Goal: Task Accomplishment & Management: Manage account settings

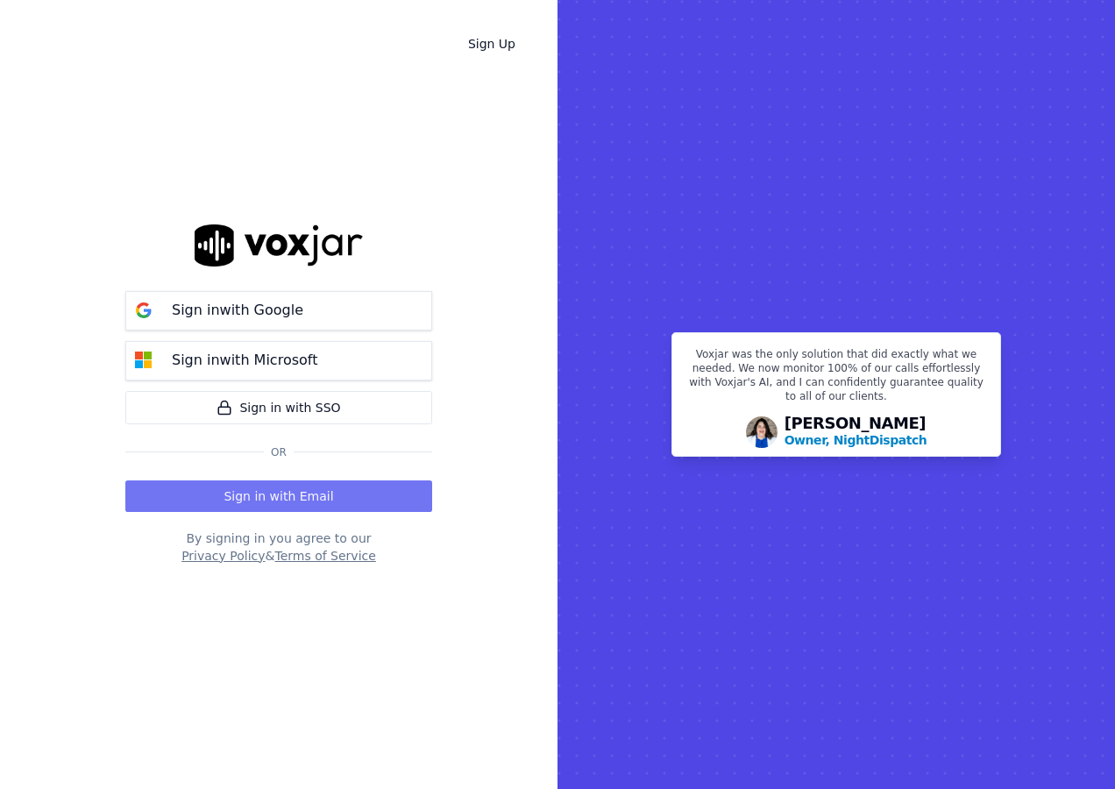
click at [253, 492] on button "Sign in with Email" at bounding box center [278, 496] width 307 height 32
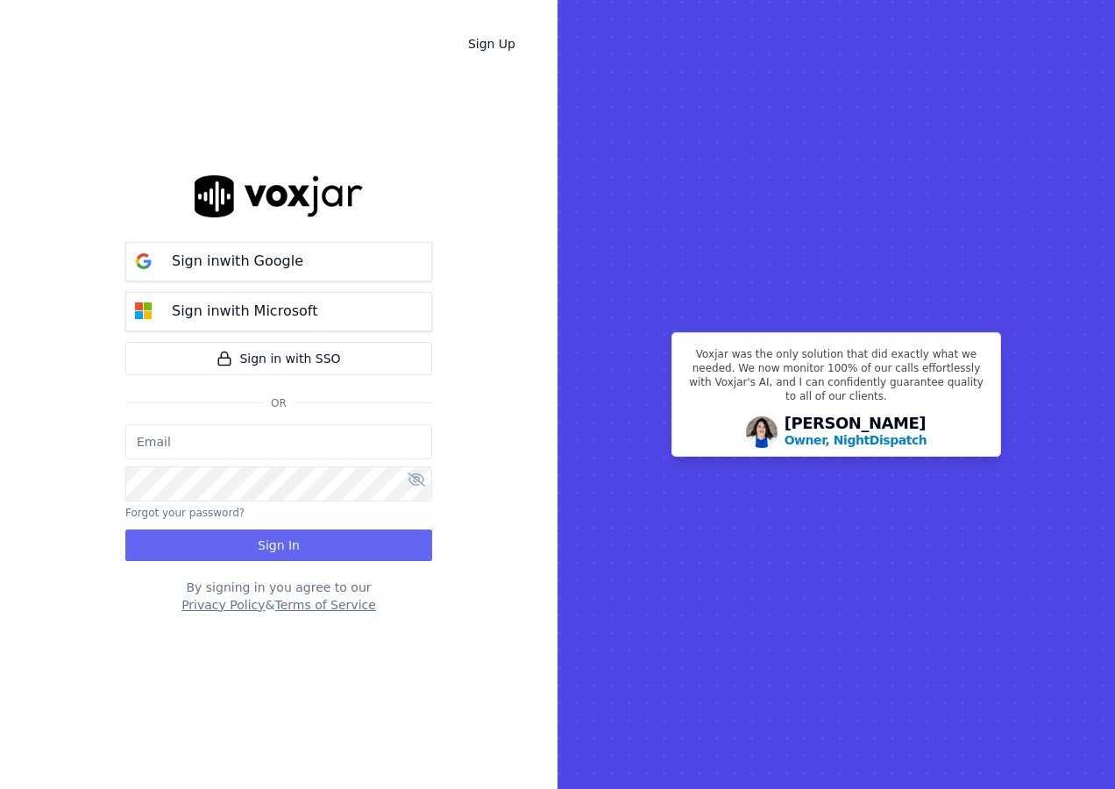
type input "[PERSON_NAME][EMAIL_ADDRESS][DOMAIN_NAME]"
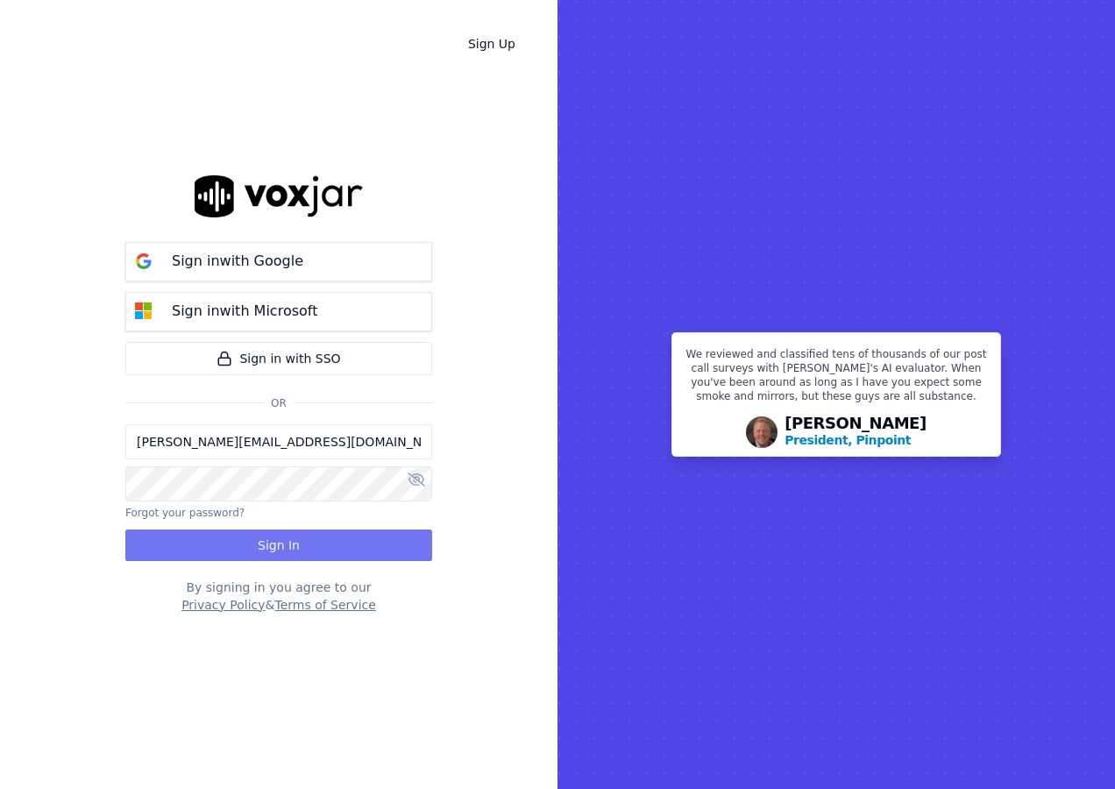
click at [281, 550] on button "Sign In" at bounding box center [278, 546] width 307 height 32
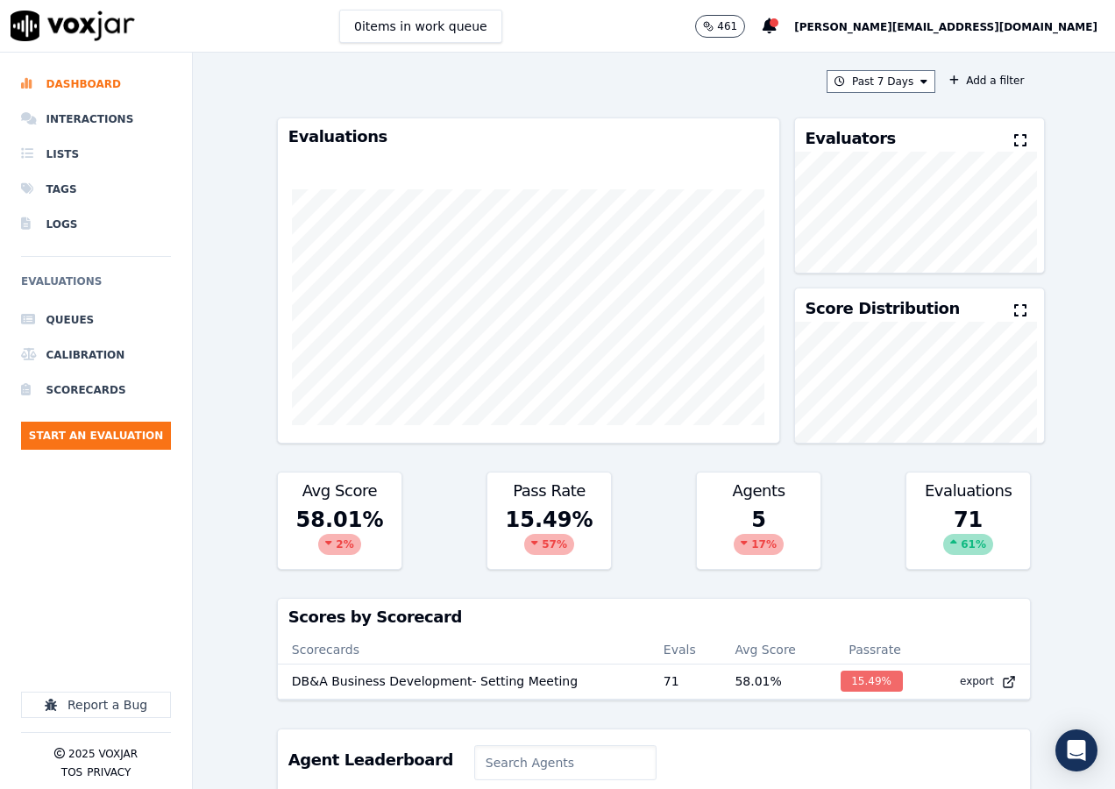
click at [1027, 25] on span "[PERSON_NAME][EMAIL_ADDRESS][DOMAIN_NAME]" at bounding box center [945, 27] width 303 height 12
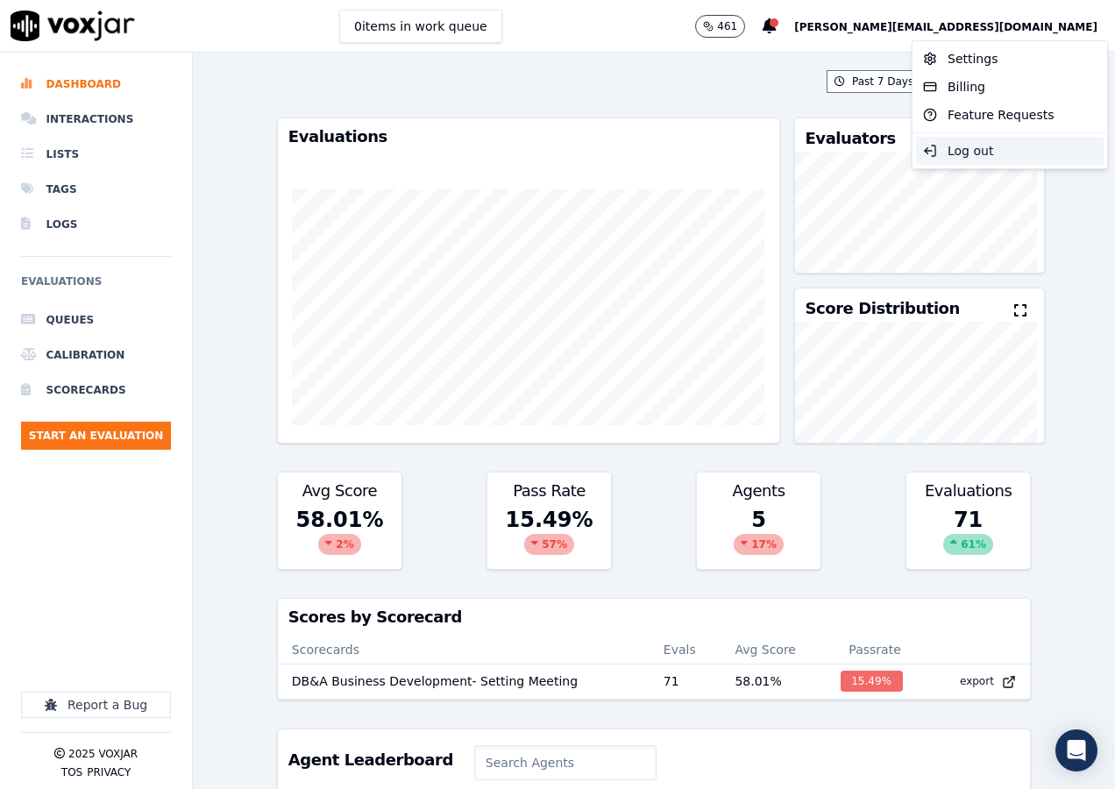
click at [959, 144] on div "Log out" at bounding box center [1010, 151] width 188 height 28
